Goal: Task Accomplishment & Management: Use online tool/utility

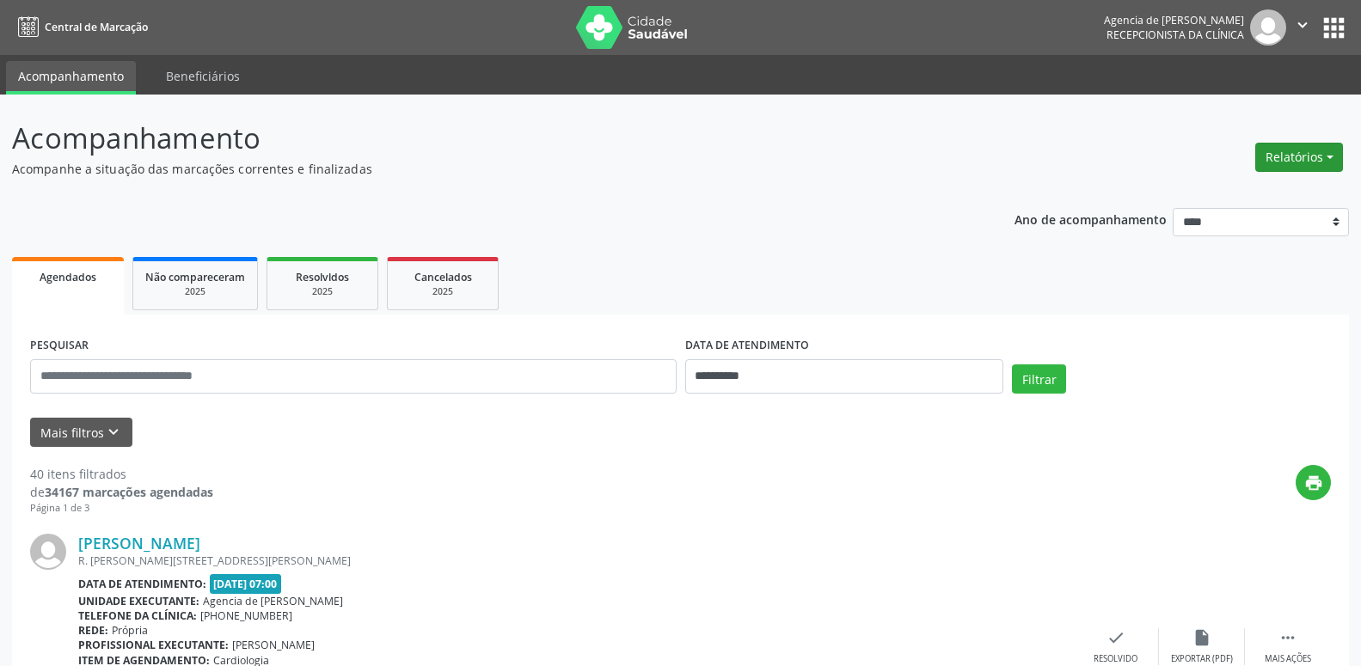
click at [1321, 165] on button "Relatórios" at bounding box center [1299, 157] width 88 height 29
click at [1228, 198] on link "Agendamentos" at bounding box center [1251, 194] width 185 height 24
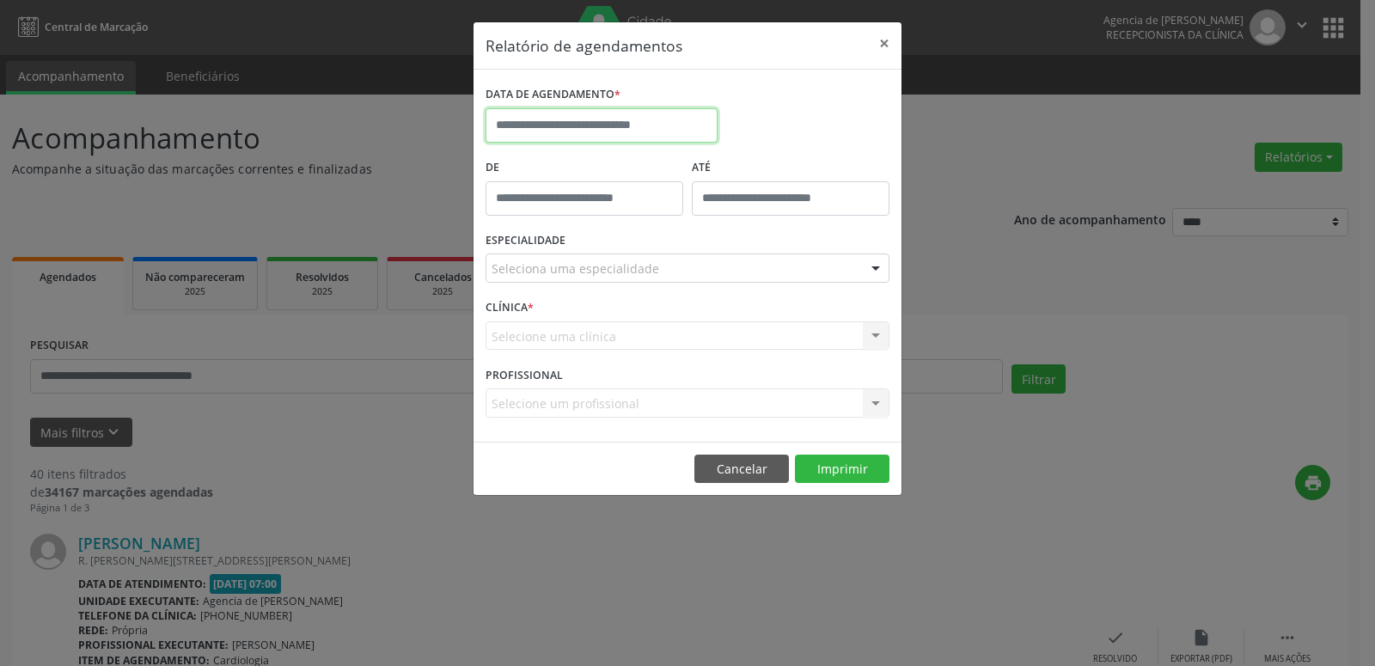
drag, startPoint x: 658, startPoint y: 119, endPoint x: 718, endPoint y: 150, distance: 66.9
click at [658, 119] on input "text" at bounding box center [602, 125] width 232 height 34
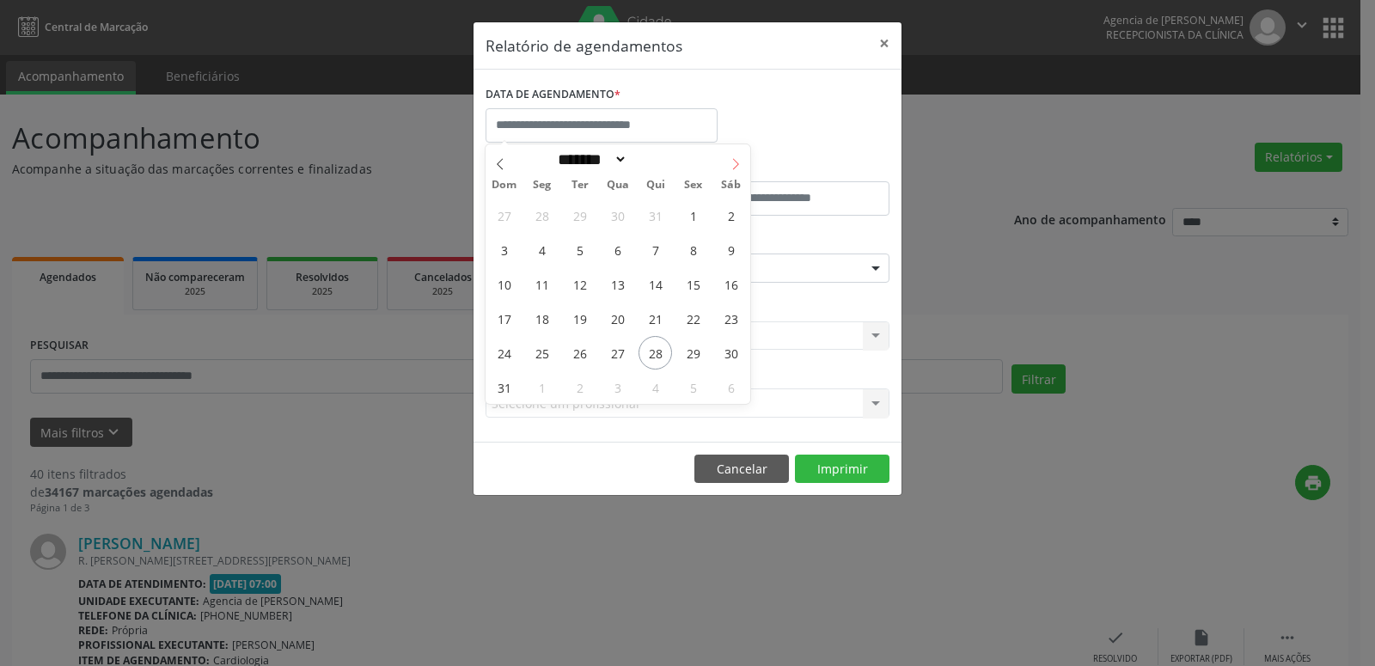
click at [723, 162] on span at bounding box center [735, 158] width 29 height 29
select select "*"
click at [541, 215] on span "1" at bounding box center [542, 216] width 34 height 34
type input "**********"
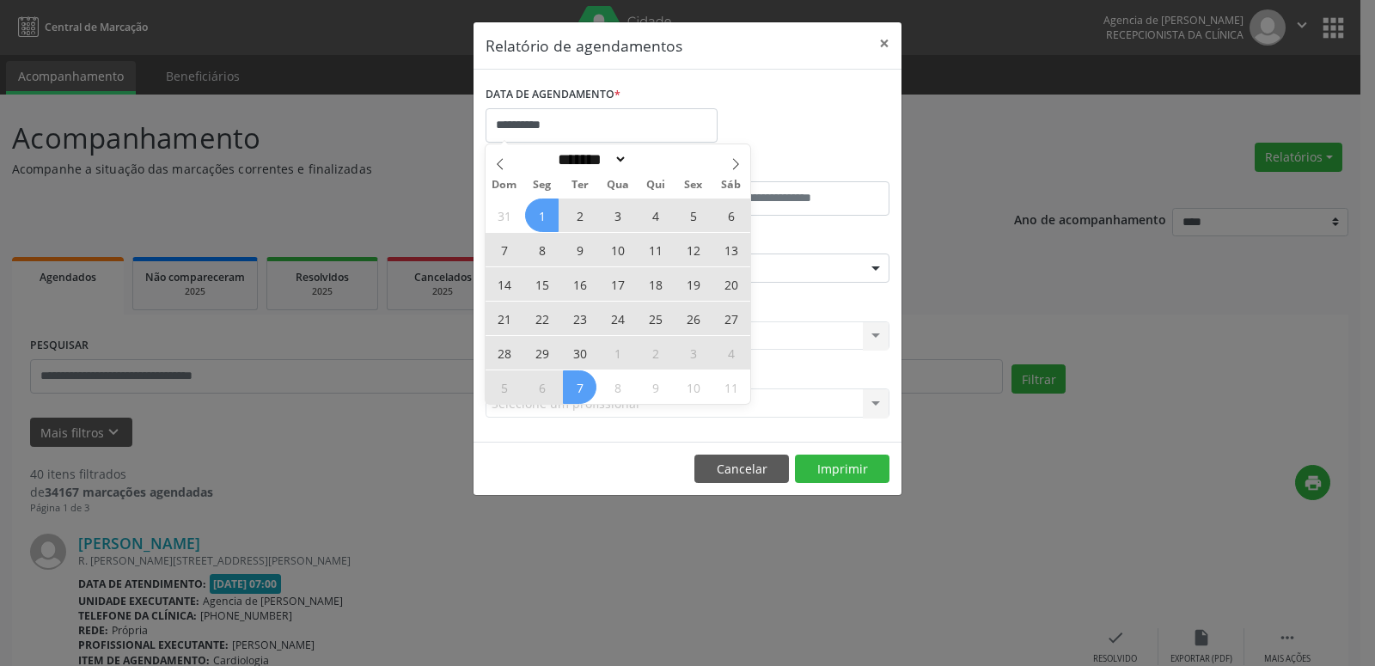
click at [574, 364] on span "30" at bounding box center [580, 353] width 34 height 34
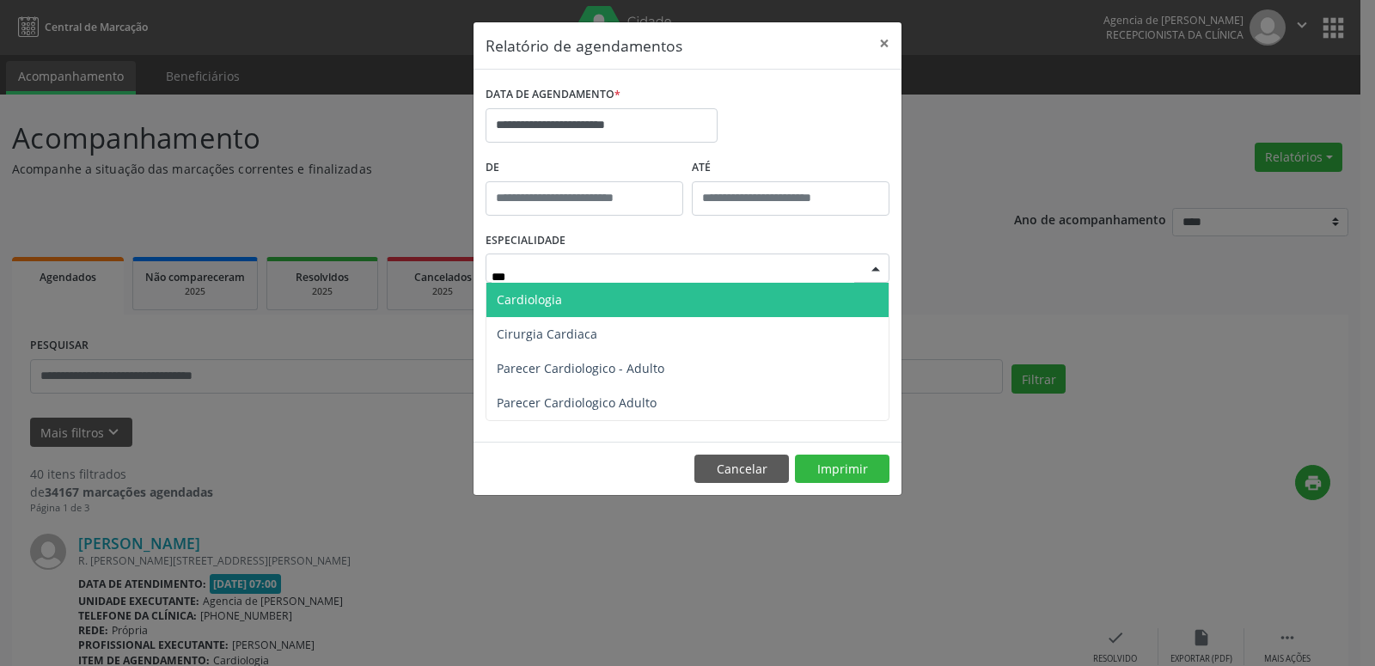
type input "****"
click at [652, 297] on span "Cardiologia" at bounding box center [687, 300] width 402 height 34
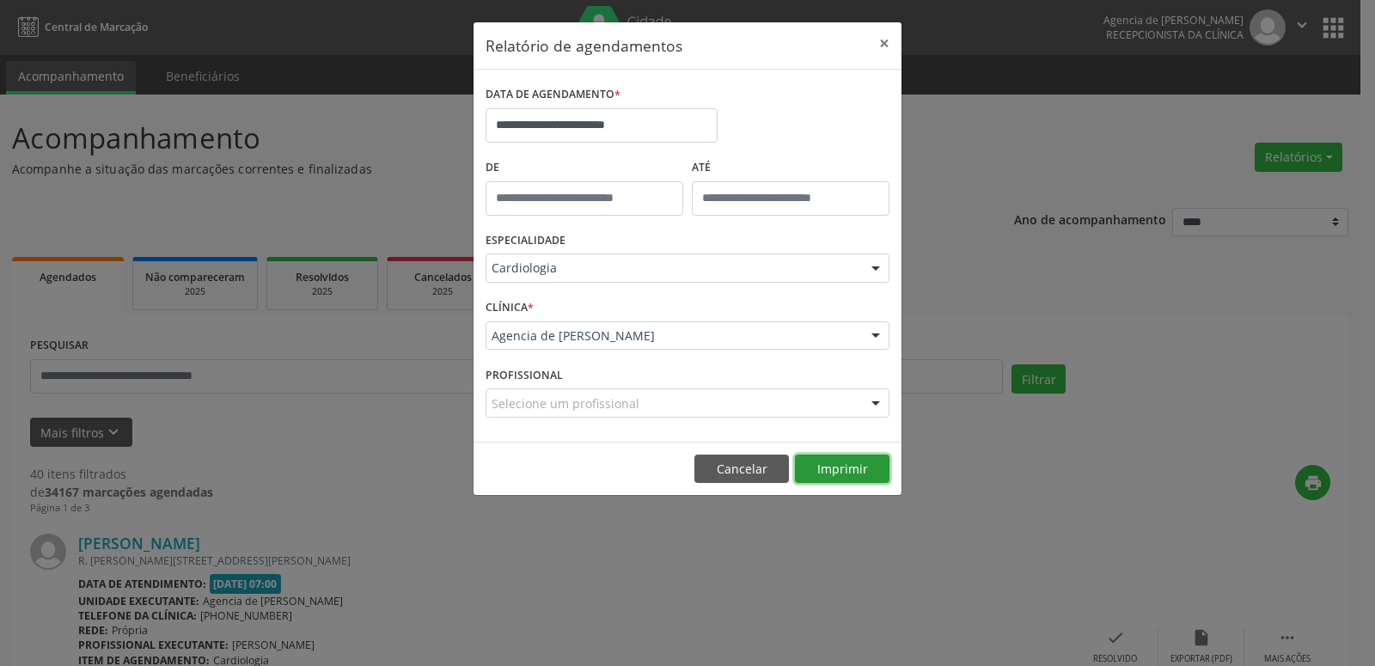
click at [854, 468] on button "Imprimir" at bounding box center [842, 469] width 95 height 29
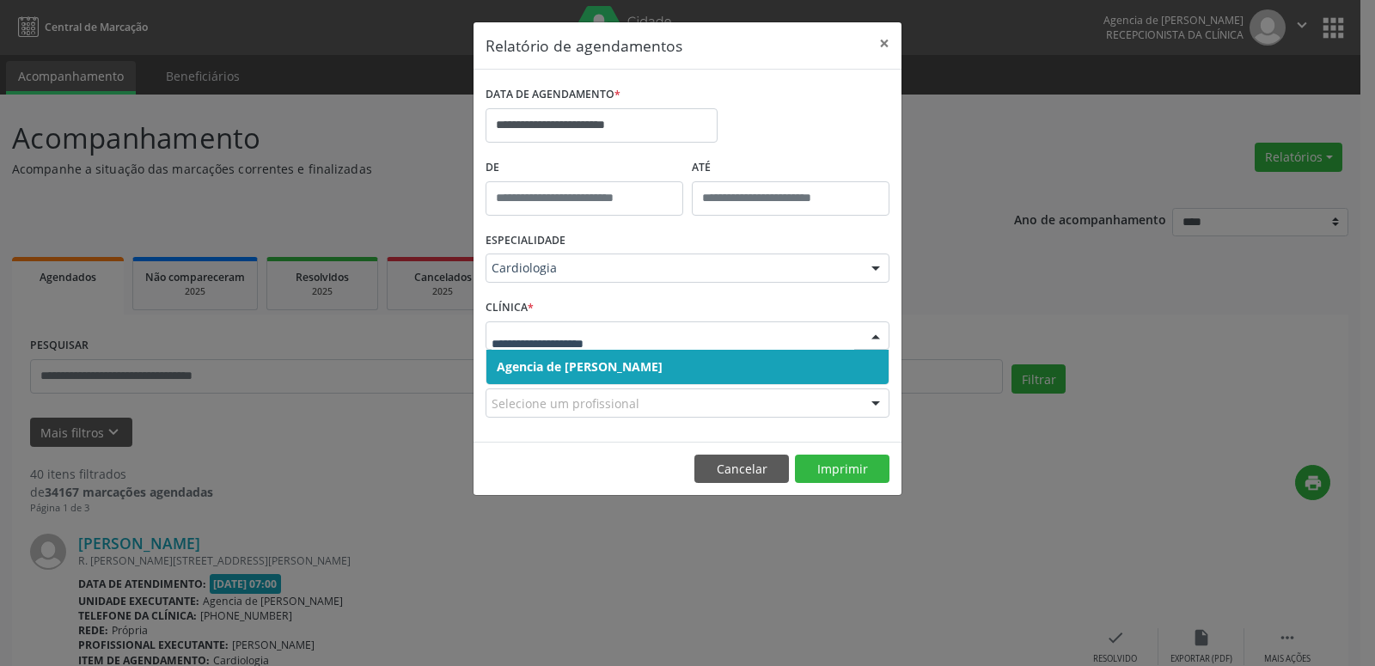
click at [641, 358] on span "Agencia de [PERSON_NAME]" at bounding box center [687, 367] width 402 height 34
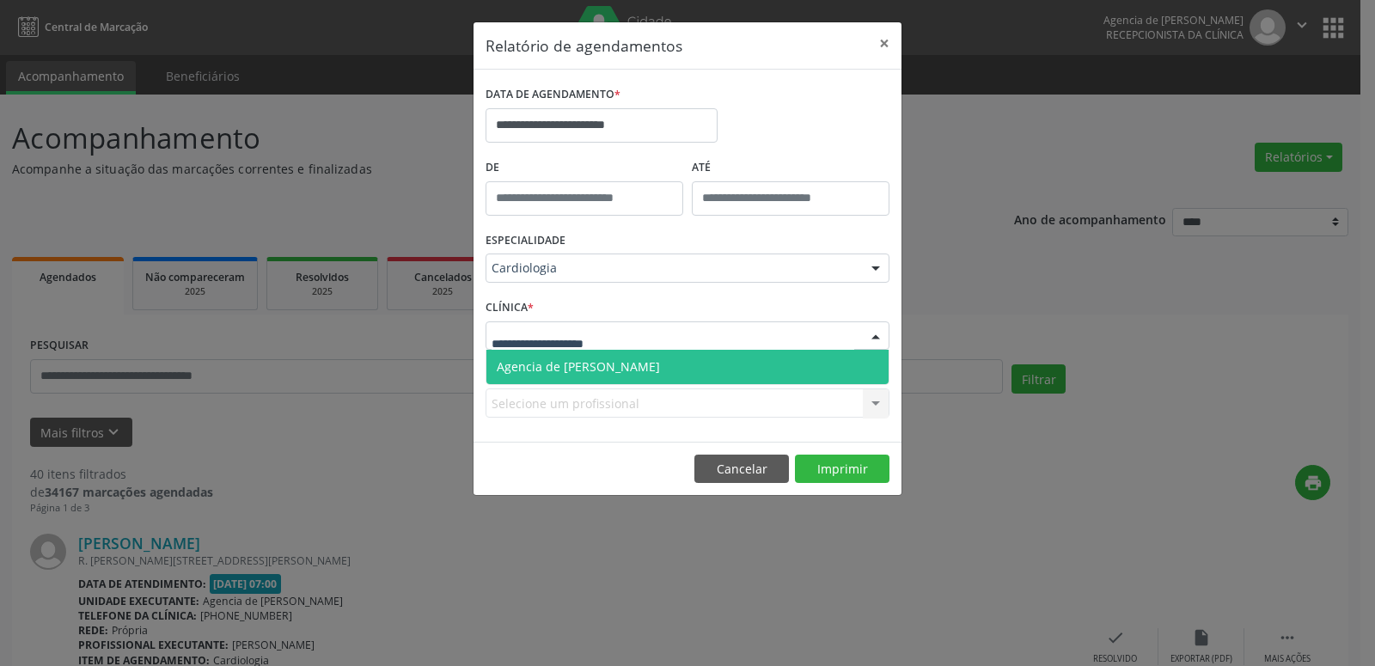
click at [639, 340] on div at bounding box center [688, 335] width 404 height 29
click at [634, 358] on span "Agencia de [PERSON_NAME]" at bounding box center [687, 367] width 402 height 34
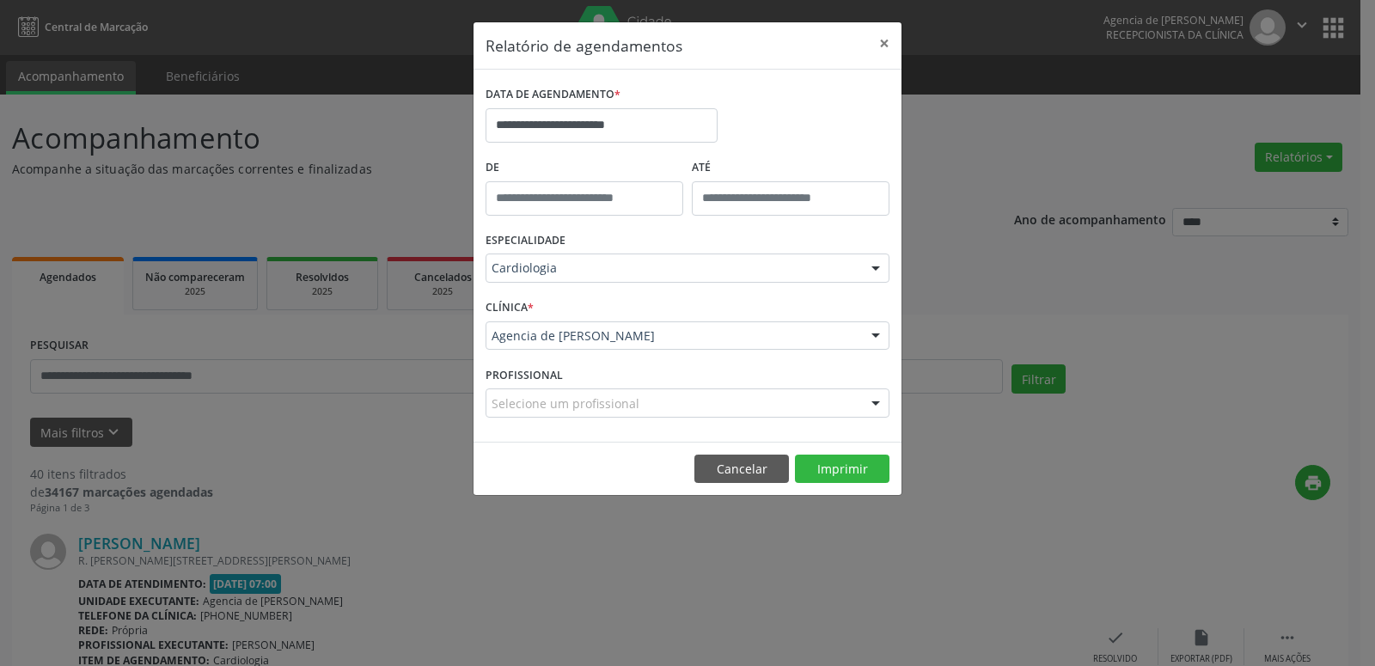
click at [670, 405] on div "Selecione um profissional" at bounding box center [688, 403] width 404 height 29
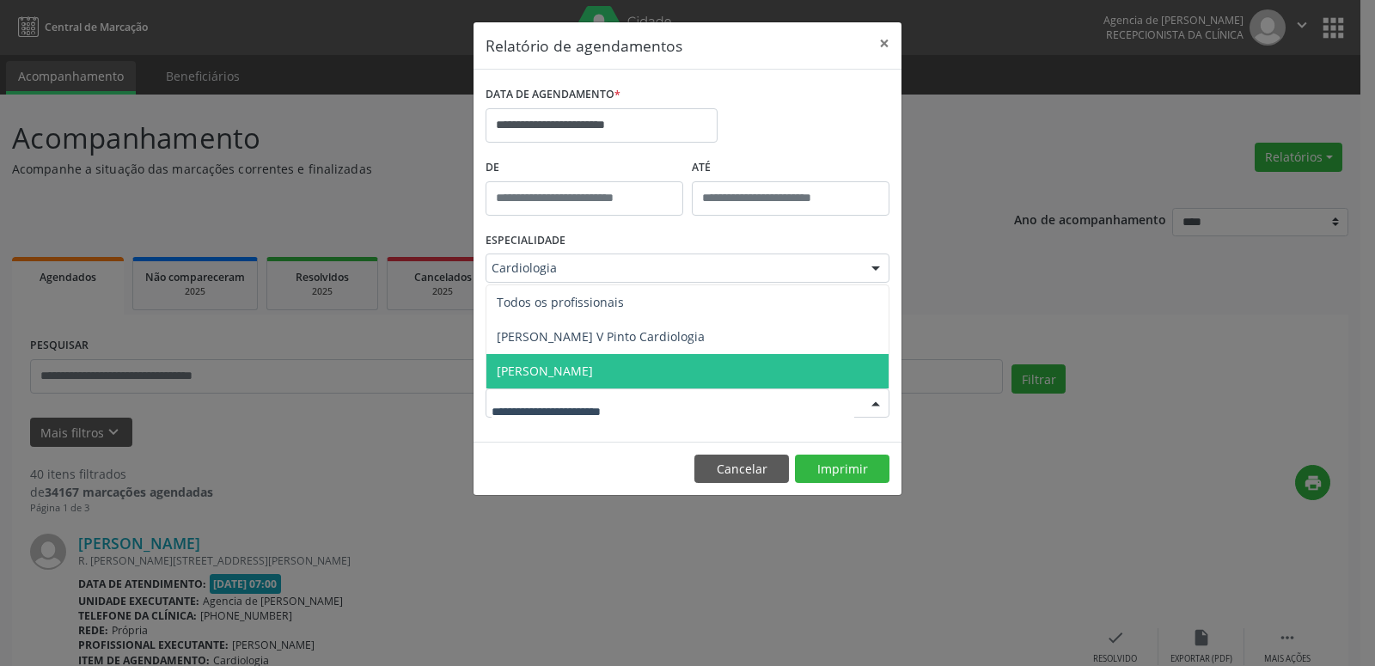
click at [652, 367] on span "[PERSON_NAME]" at bounding box center [687, 371] width 402 height 34
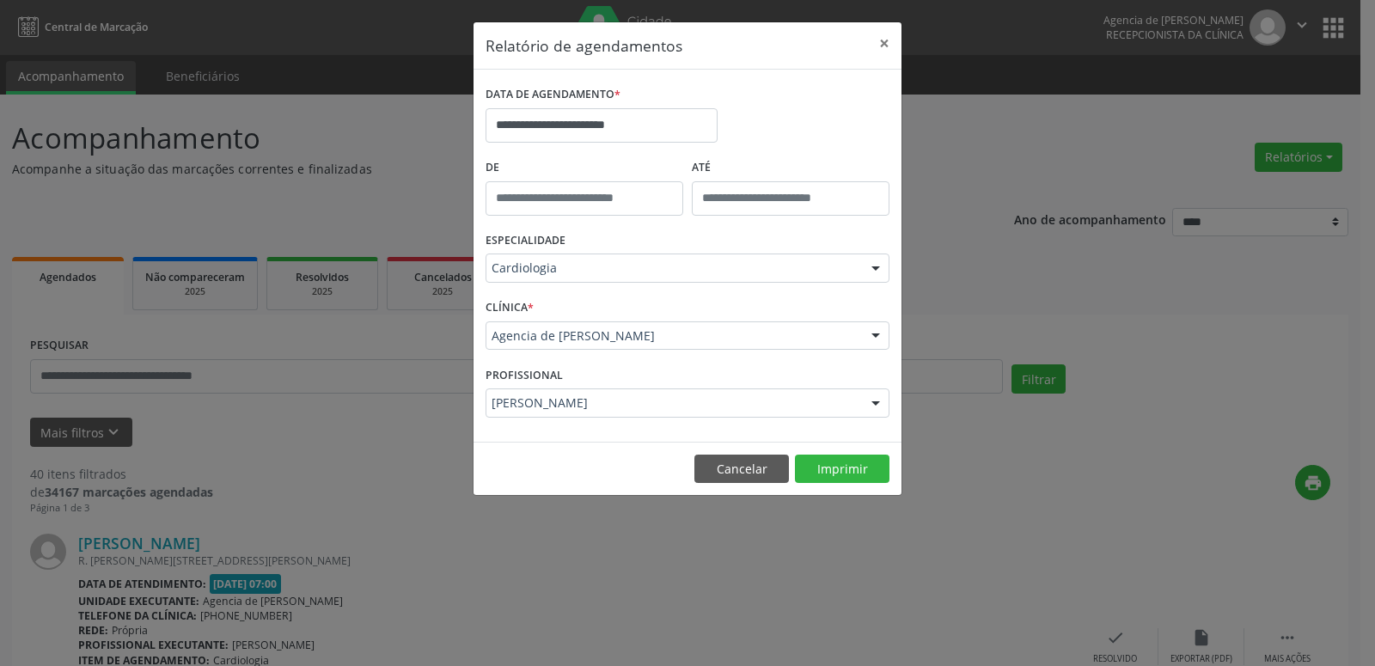
click at [724, 285] on div "ESPECIALIDADE Cardiologia Todas as especialidades Alergologia Angiologia Arritm…" at bounding box center [687, 261] width 413 height 67
click at [724, 299] on div "CLÍNICA * Agencia de Petrolina Agencia de [PERSON_NAME] resultado encontrado pa…" at bounding box center [687, 328] width 413 height 67
click at [849, 471] on button "Imprimir" at bounding box center [842, 469] width 95 height 29
